Goal: Task Accomplishment & Management: Manage account settings

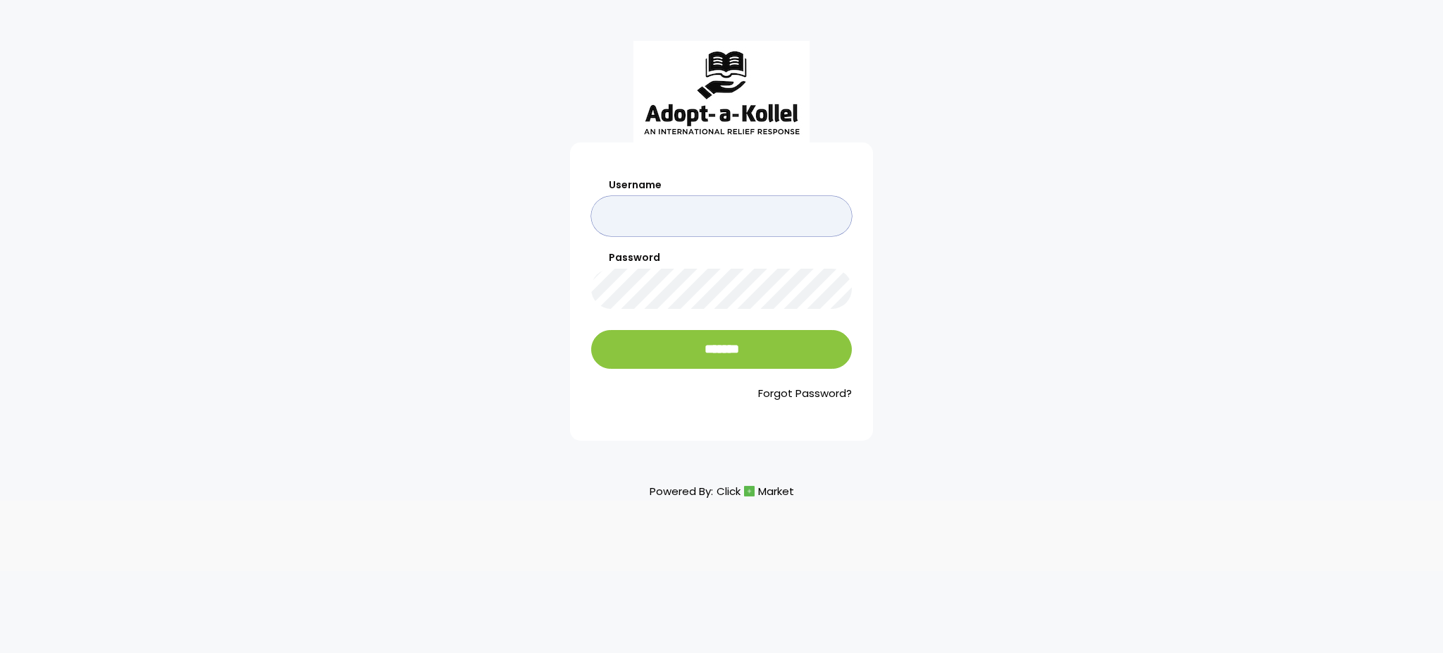
click at [748, 225] on input "Username" at bounding box center [721, 216] width 261 height 40
type input "**********"
click at [591, 330] on input "*******" at bounding box center [721, 349] width 261 height 39
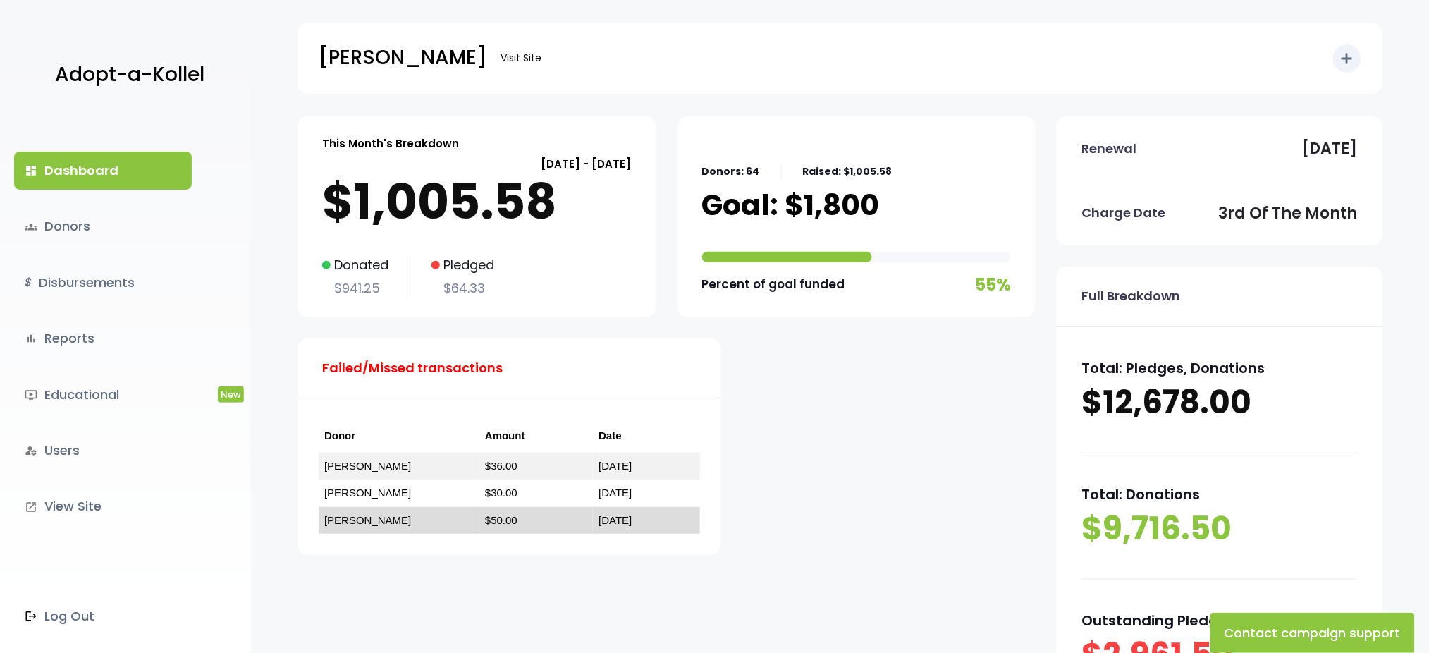
click at [346, 519] on link "ישראל גאלדהירש" at bounding box center [367, 520] width 87 height 12
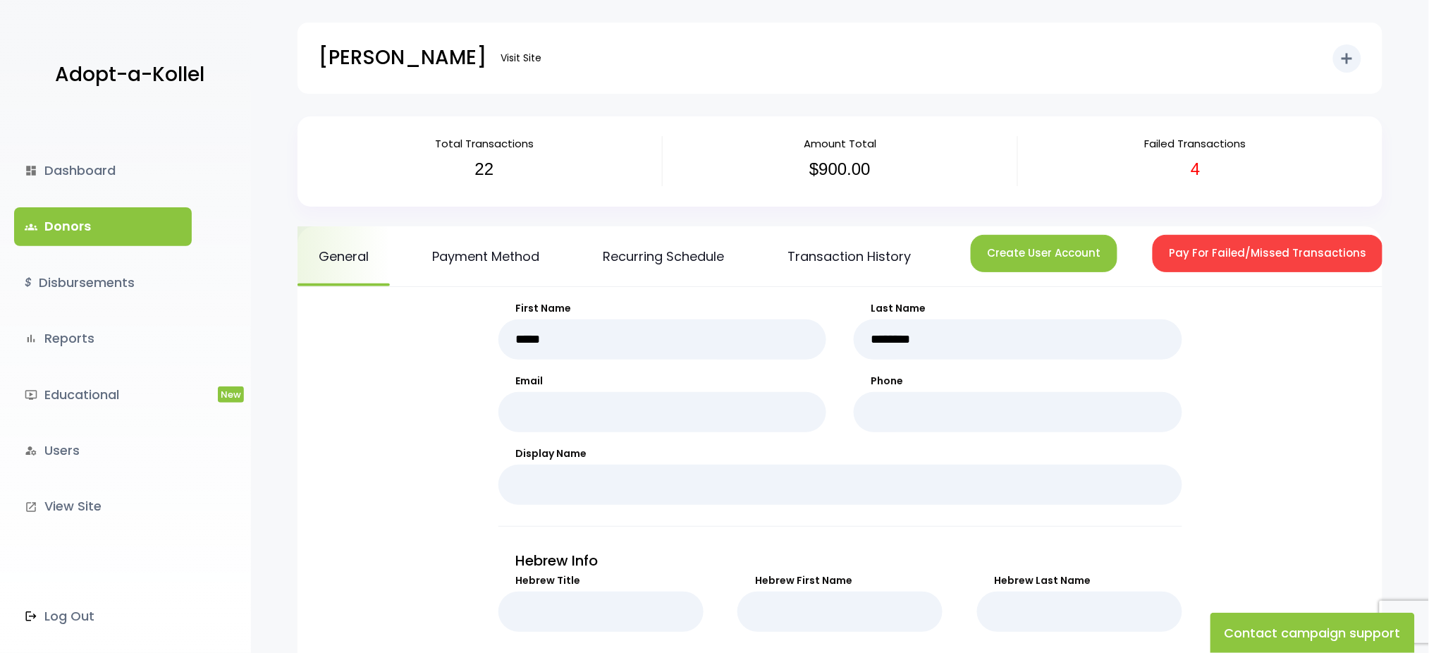
click at [1223, 245] on button "Pay For Failed/Missed Transactions" at bounding box center [1267, 253] width 230 height 37
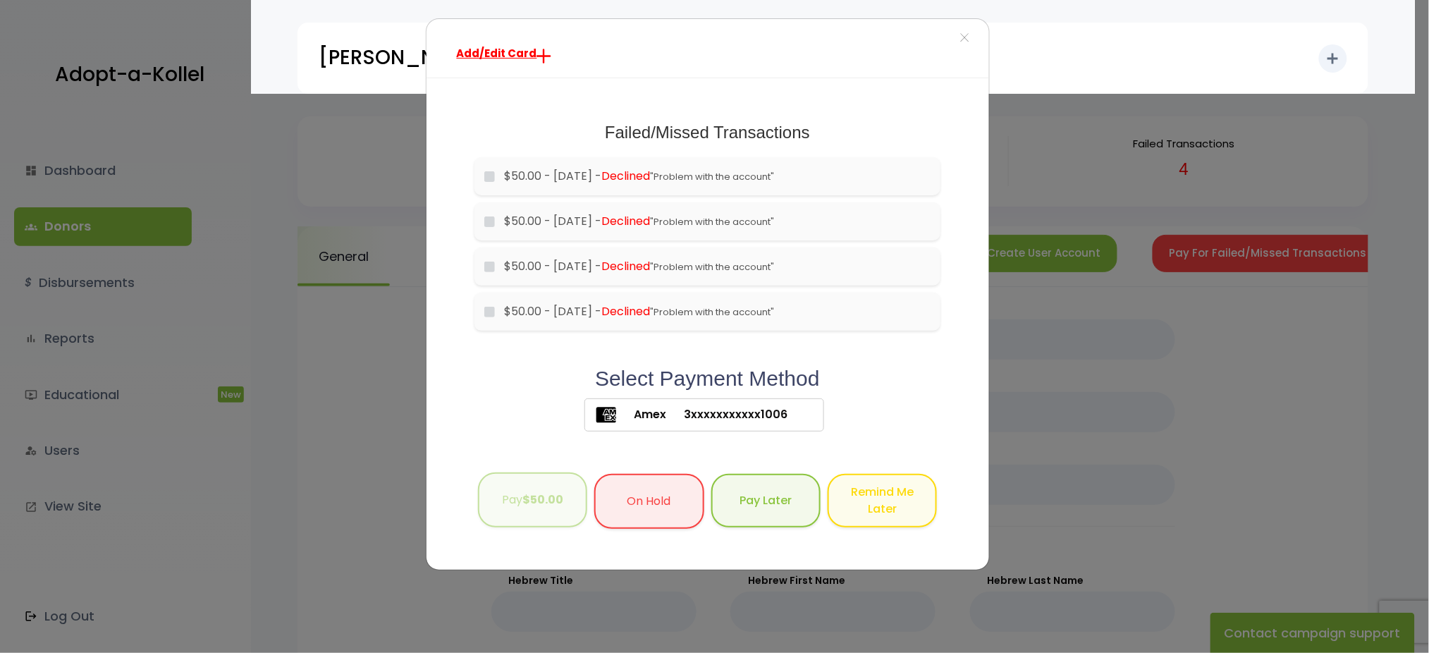
click at [535, 494] on b "$50.00" at bounding box center [542, 499] width 41 height 16
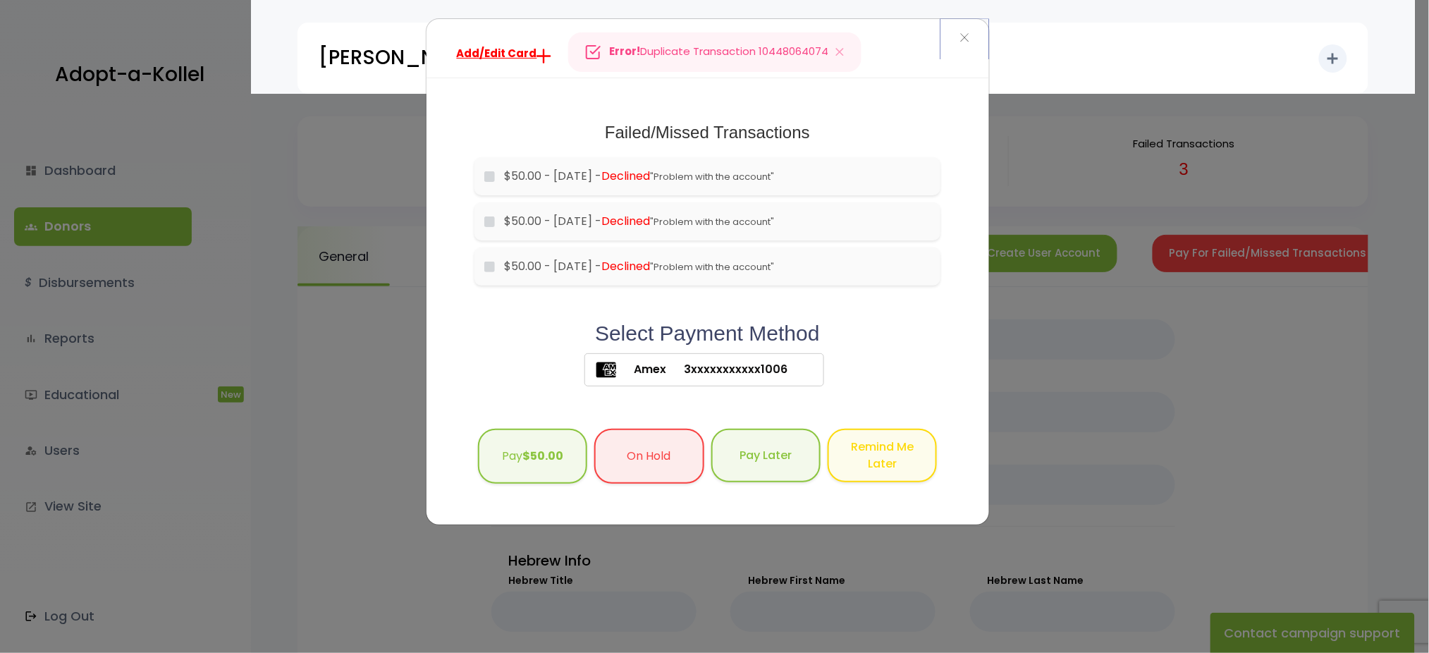
click at [960, 39] on span "×" at bounding box center [964, 38] width 10 height 30
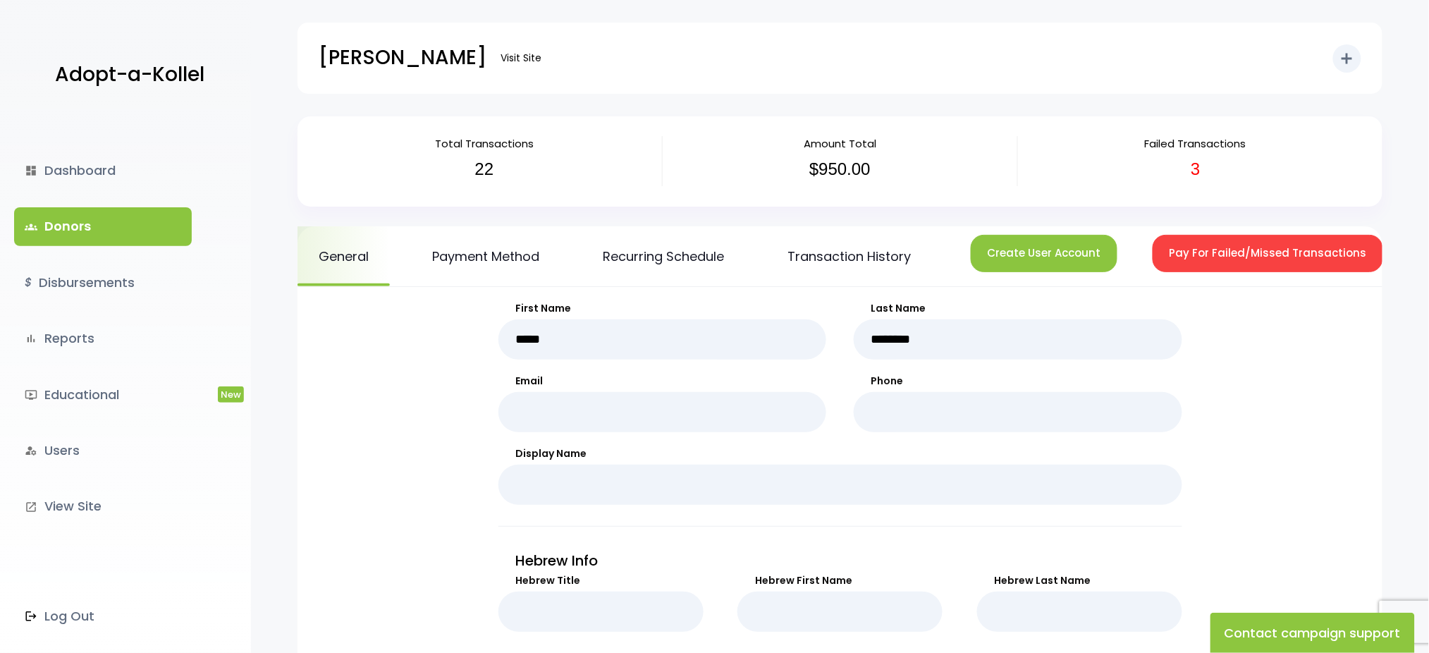
click at [65, 230] on link "groups Donors" at bounding box center [103, 226] width 178 height 38
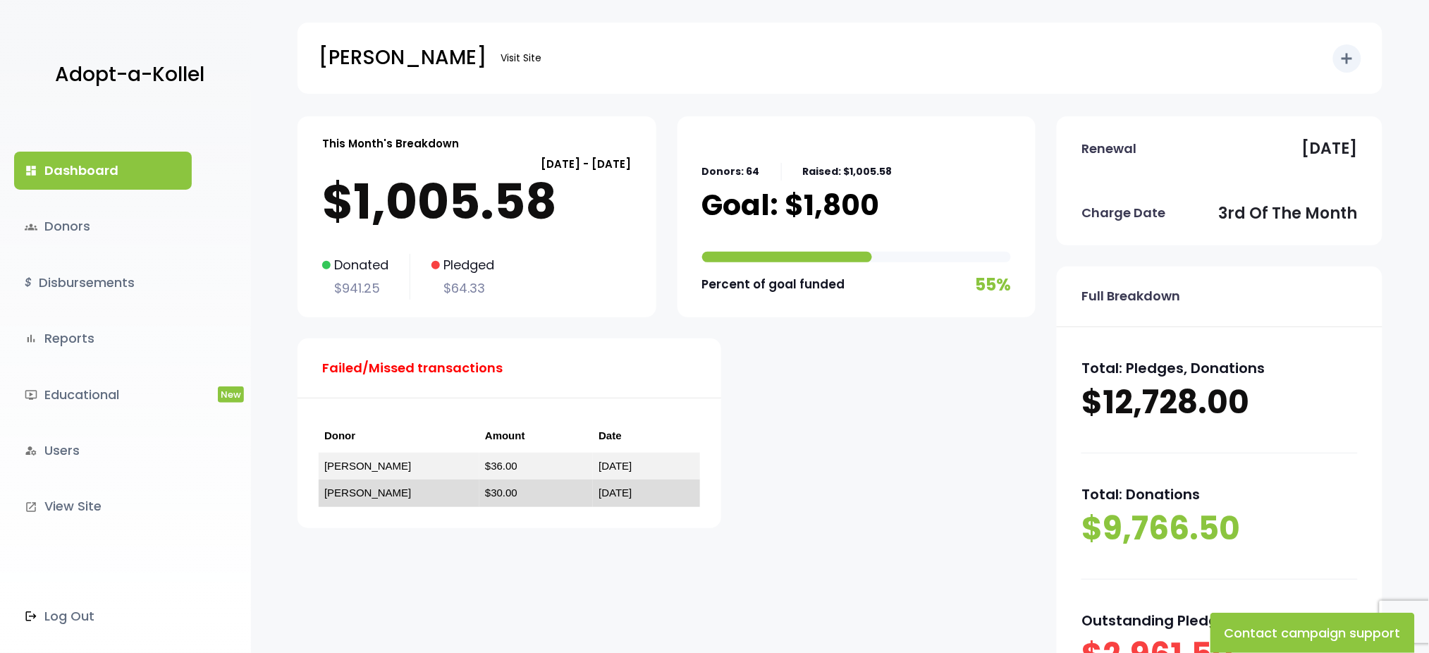
click at [352, 495] on link "[PERSON_NAME]" at bounding box center [367, 492] width 87 height 12
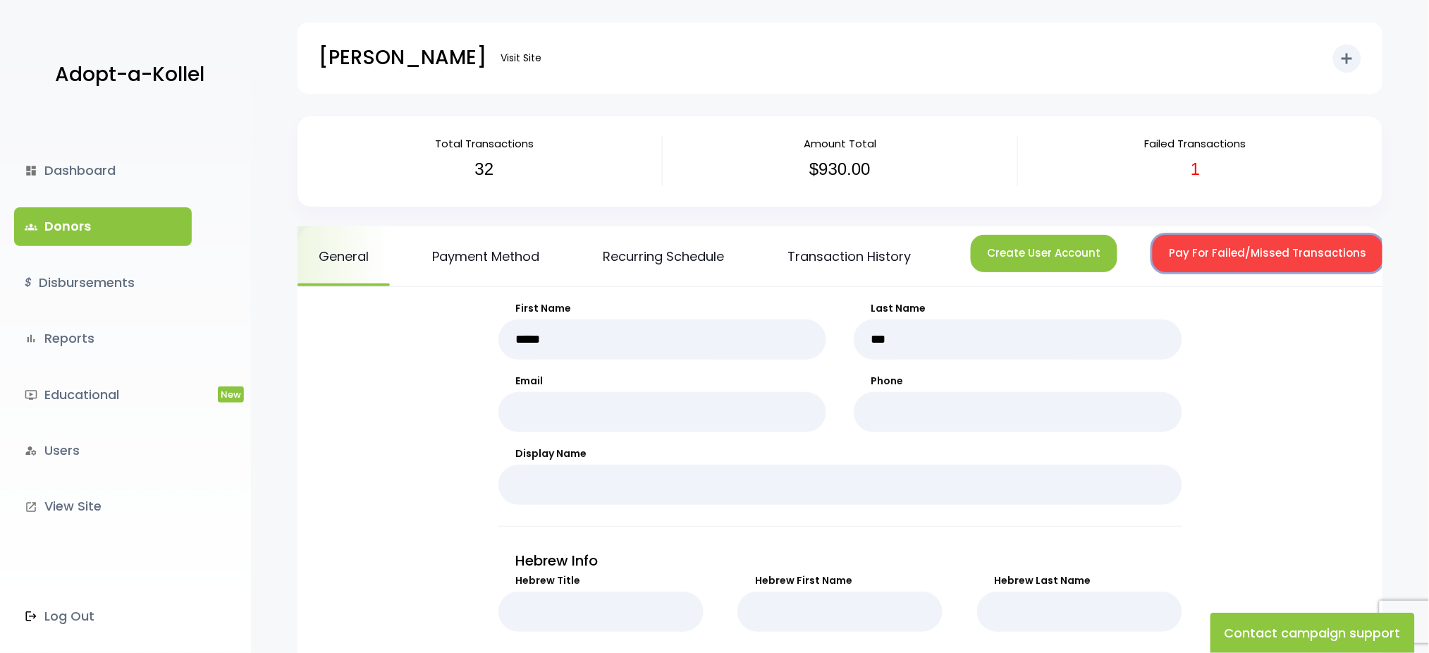
click at [1202, 254] on button "Pay For Failed/Missed Transactions" at bounding box center [1267, 253] width 230 height 37
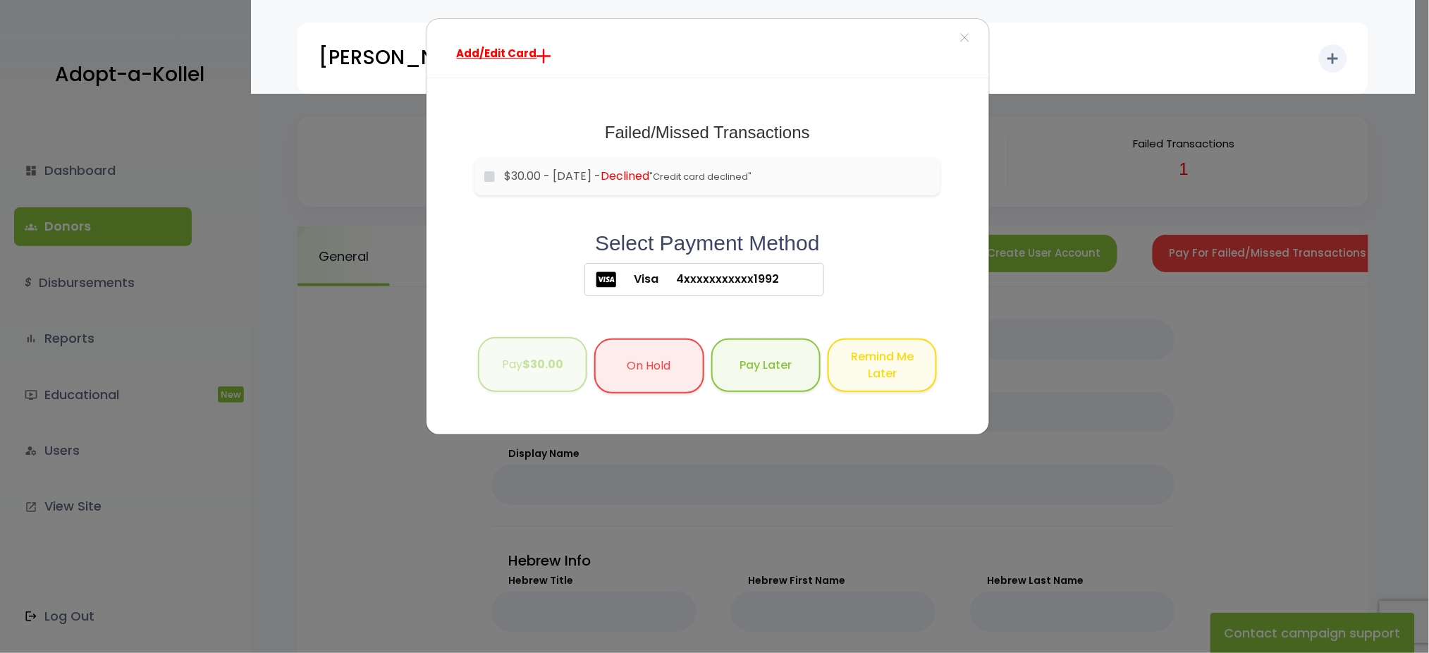
click at [547, 362] on b "$30.00" at bounding box center [542, 364] width 41 height 16
click at [959, 35] on span "×" at bounding box center [964, 38] width 10 height 30
